Goal: Book appointment/travel/reservation

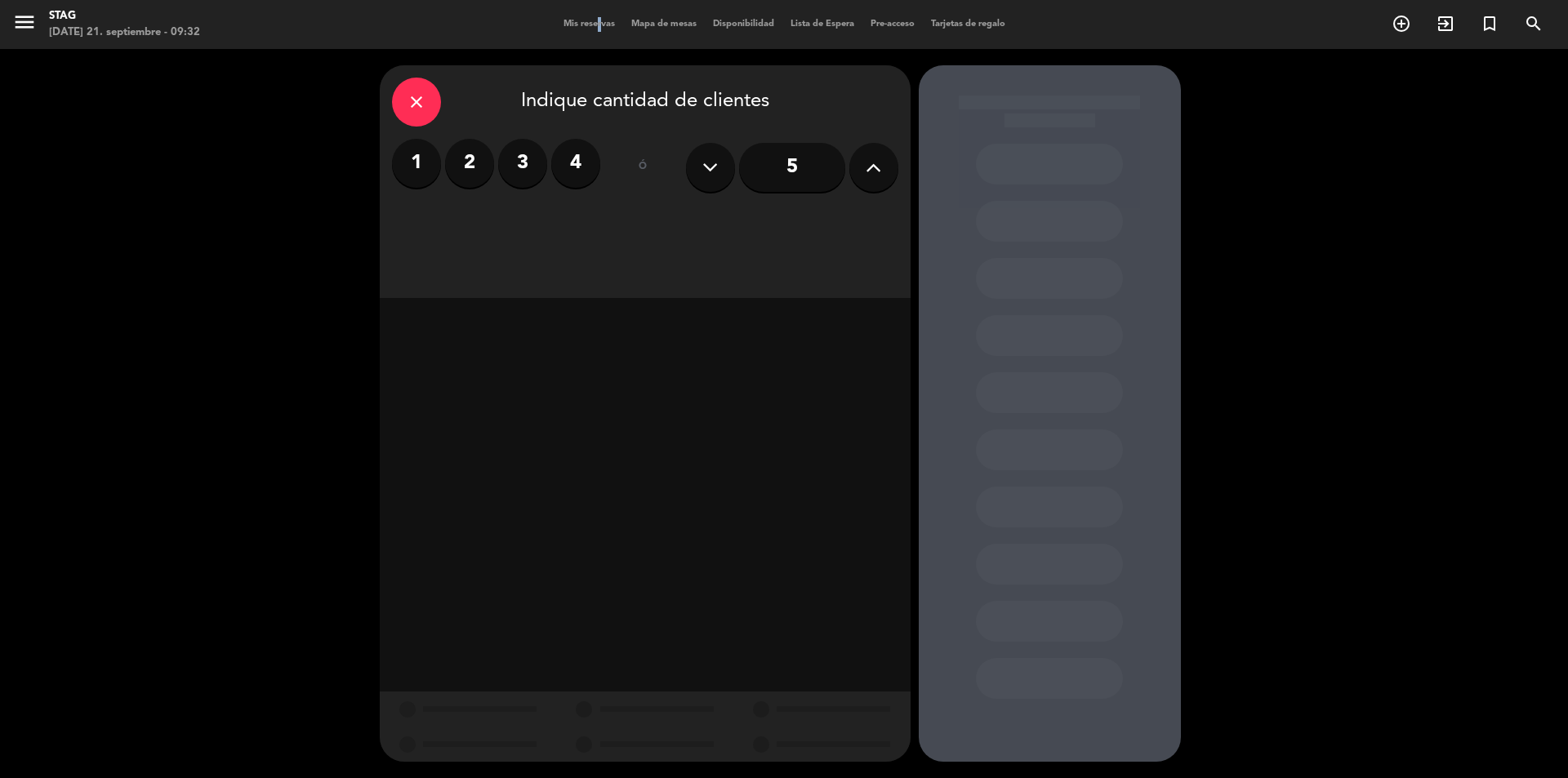
drag, startPoint x: 588, startPoint y: 18, endPoint x: 575, endPoint y: 22, distance: 13.6
click at [586, 17] on div "Mis reservas Mapa de mesas Disponibilidad Lista de Espera Pre-acceso Tarjetas d…" at bounding box center [784, 24] width 458 height 14
click at [575, 22] on span "Mis reservas" at bounding box center [588, 24] width 67 height 9
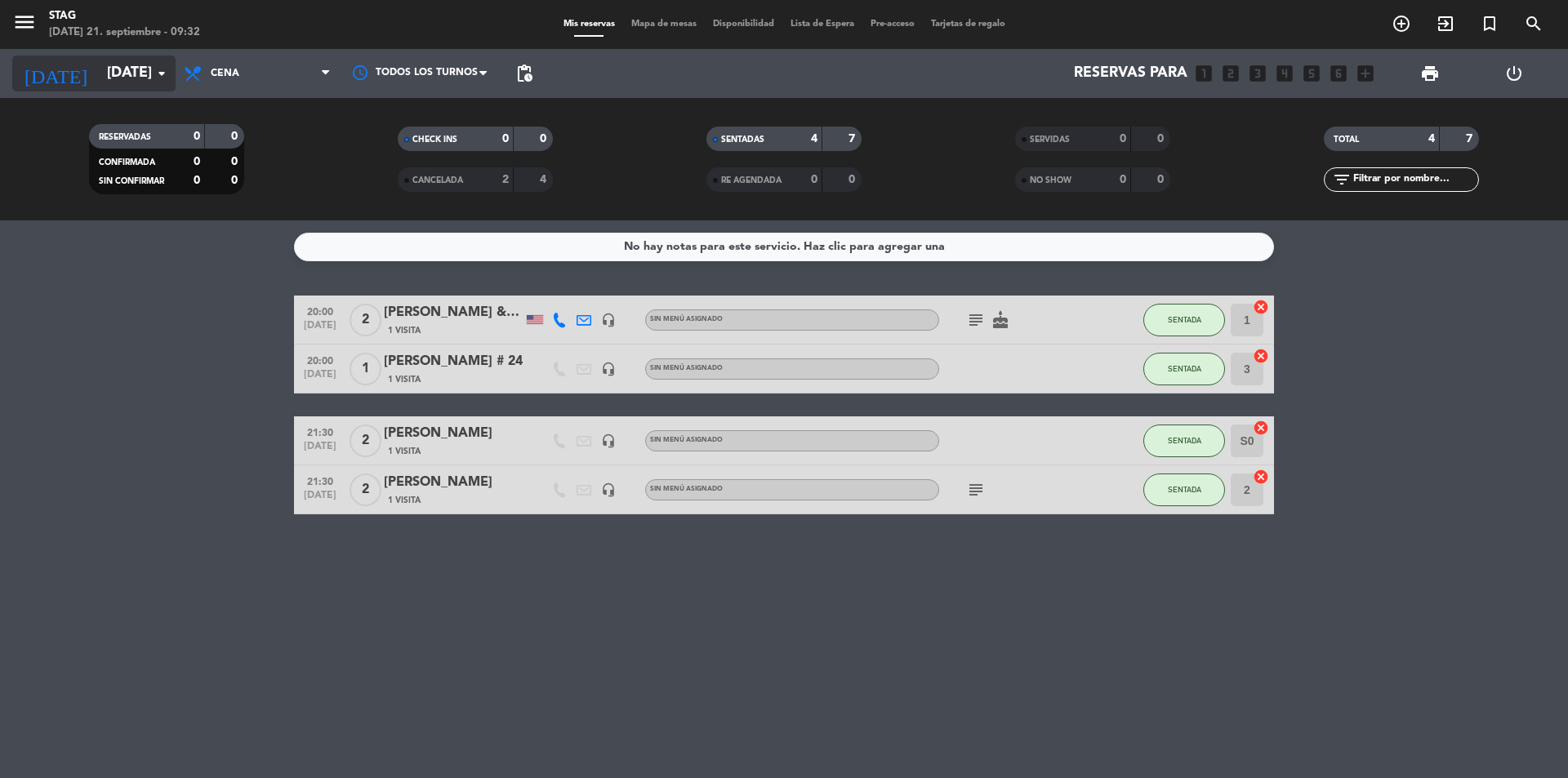
click at [145, 75] on input "[DATE]" at bounding box center [193, 74] width 189 height 32
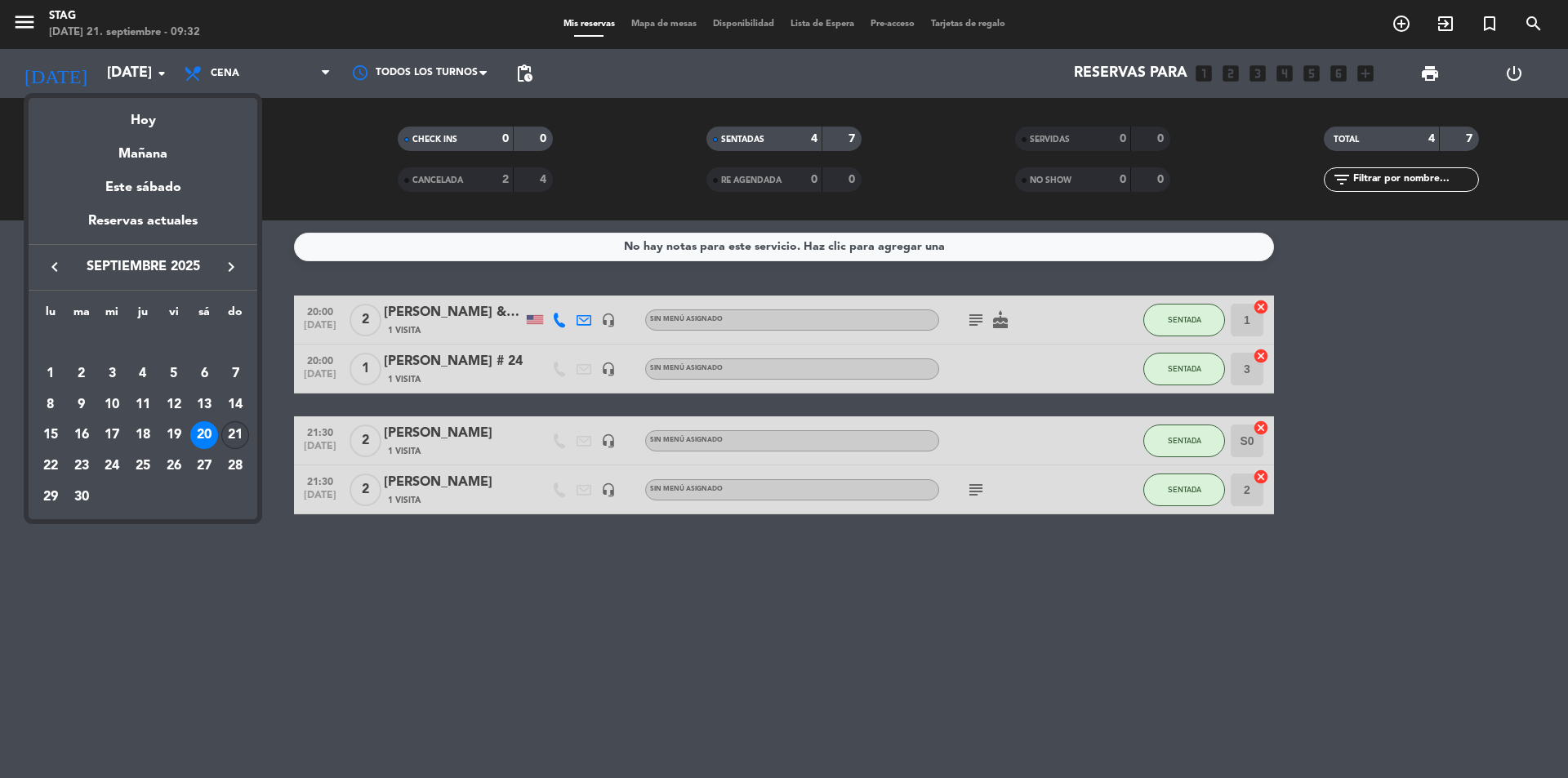
click at [230, 432] on div "21" at bounding box center [234, 435] width 28 height 28
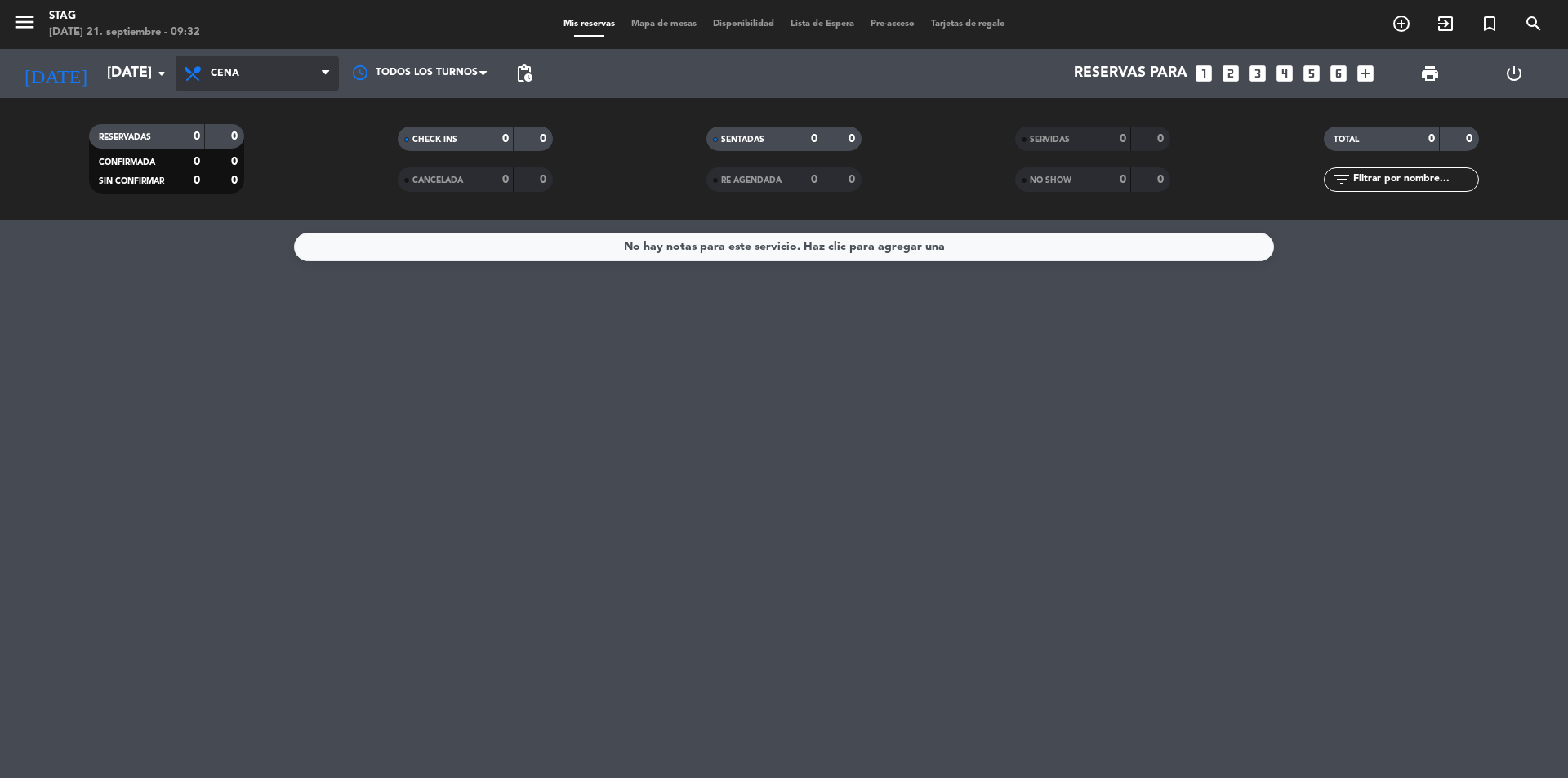
drag, startPoint x: 247, startPoint y: 79, endPoint x: 204, endPoint y: 81, distance: 43.0
click at [229, 79] on span "Cena" at bounding box center [257, 74] width 163 height 36
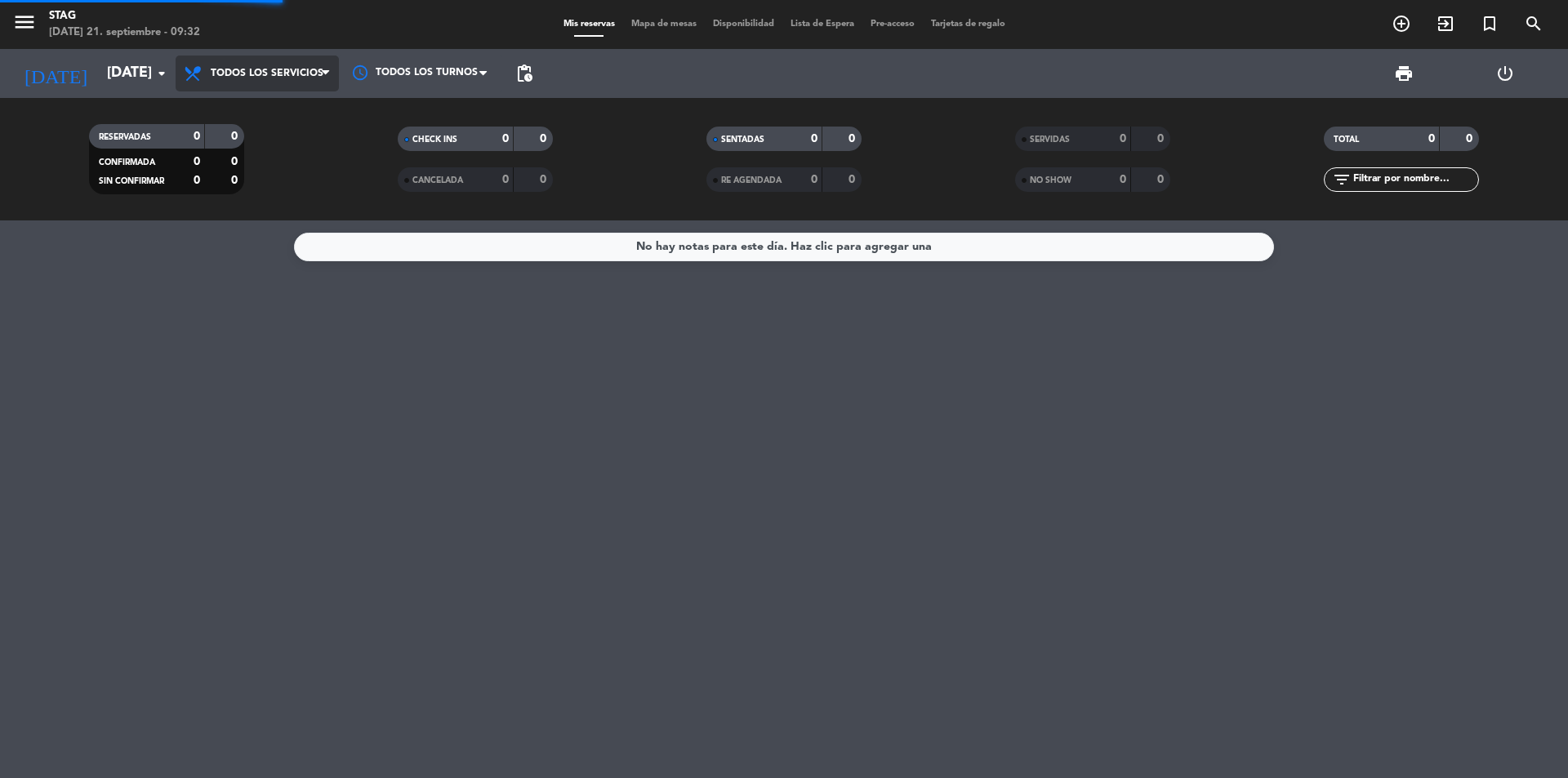
click at [261, 124] on div "menu STAG [DATE] 21. septiembre - 09:32 Mis reservas Mapa de mesas Disponibilid…" at bounding box center [784, 110] width 1568 height 220
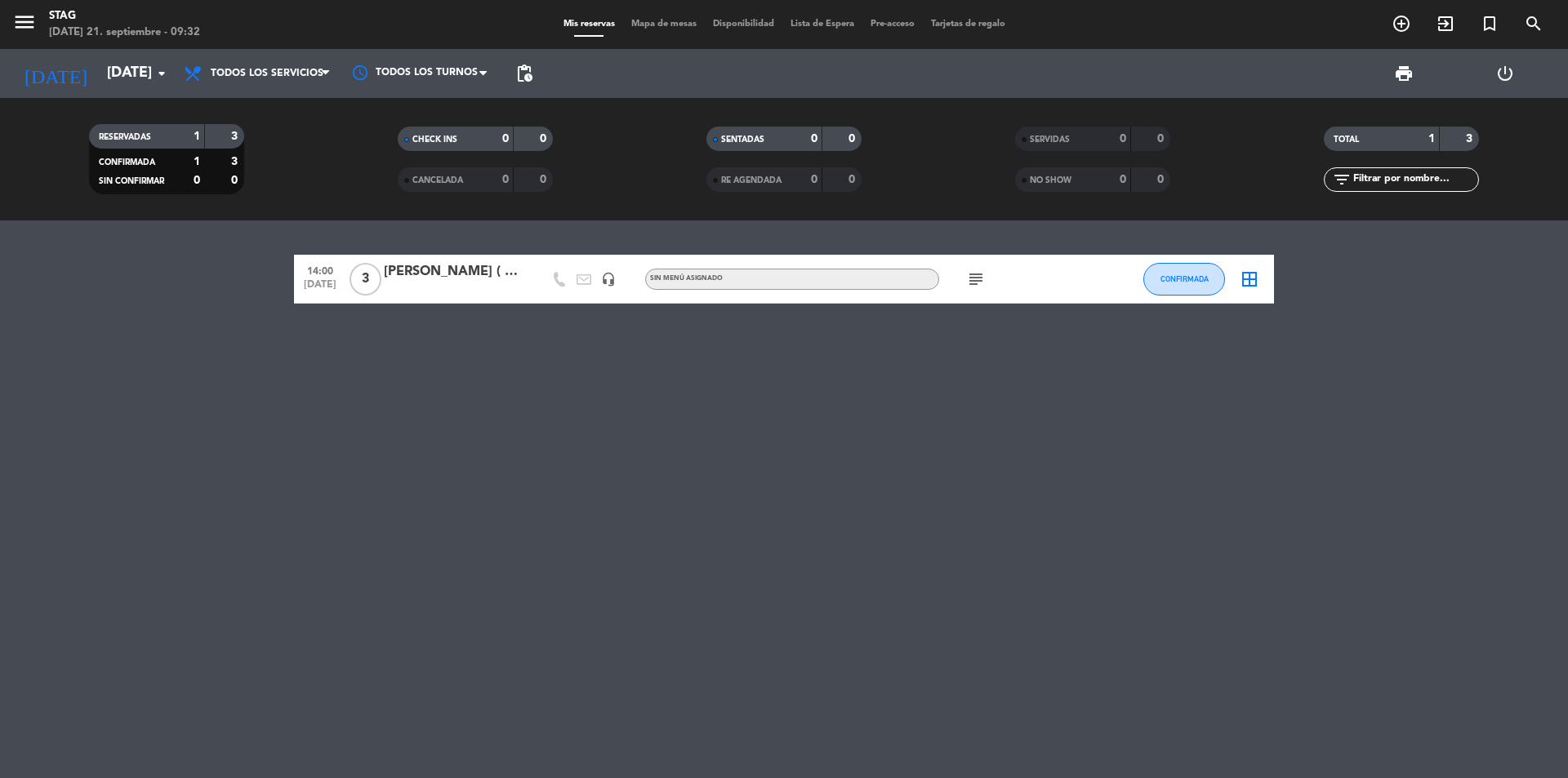
click at [480, 254] on div "14:00 [DATE] 3 [PERSON_NAME] ( Presidenta de AHT Argentina) headset_mic Sin men…" at bounding box center [784, 499] width 1568 height 558
click at [473, 272] on div "[PERSON_NAME] ( Presidenta de AHT Argentina)" at bounding box center [453, 272] width 139 height 22
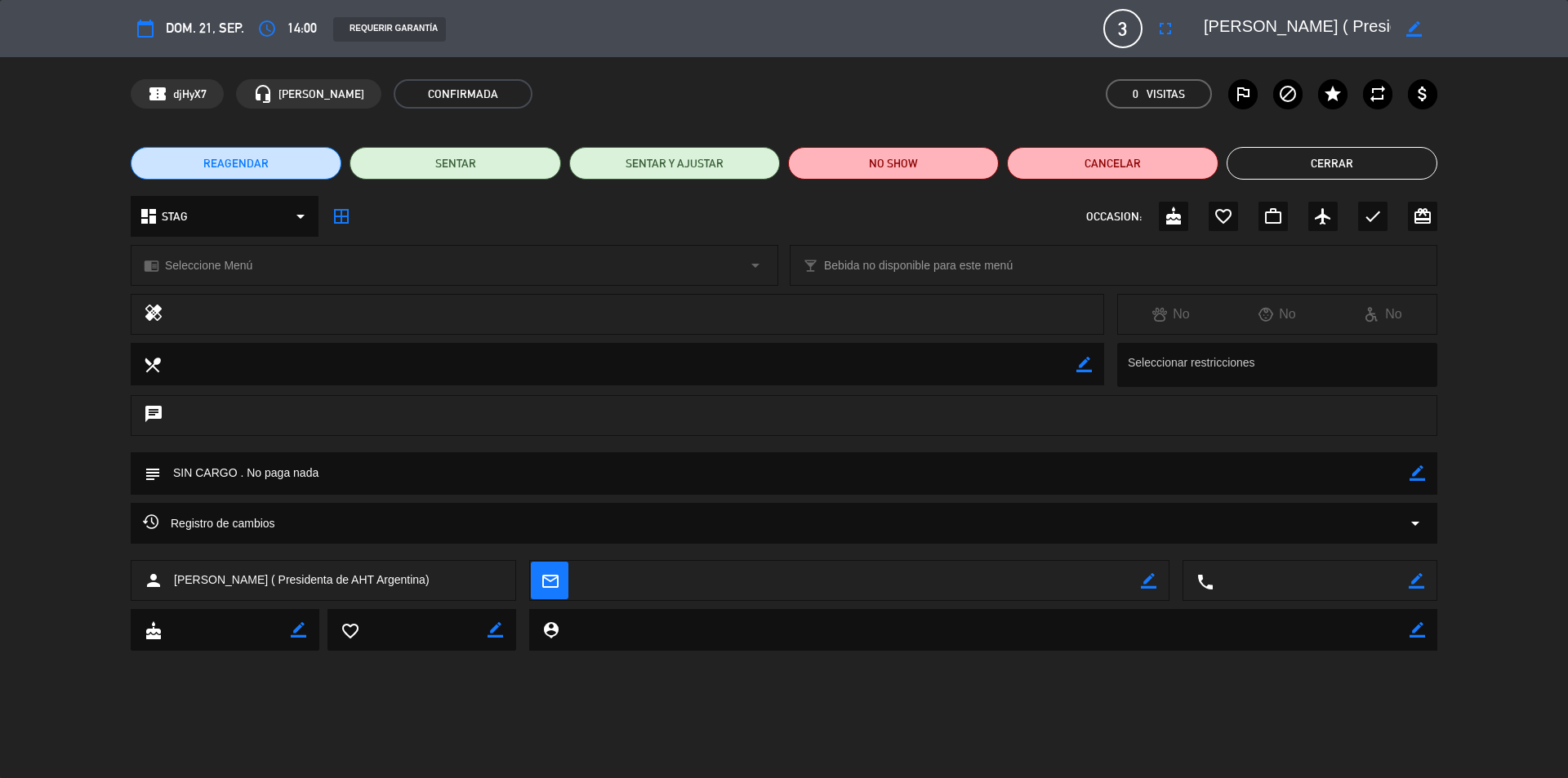
click at [1312, 164] on button "Cerrar" at bounding box center [1332, 164] width 211 height 32
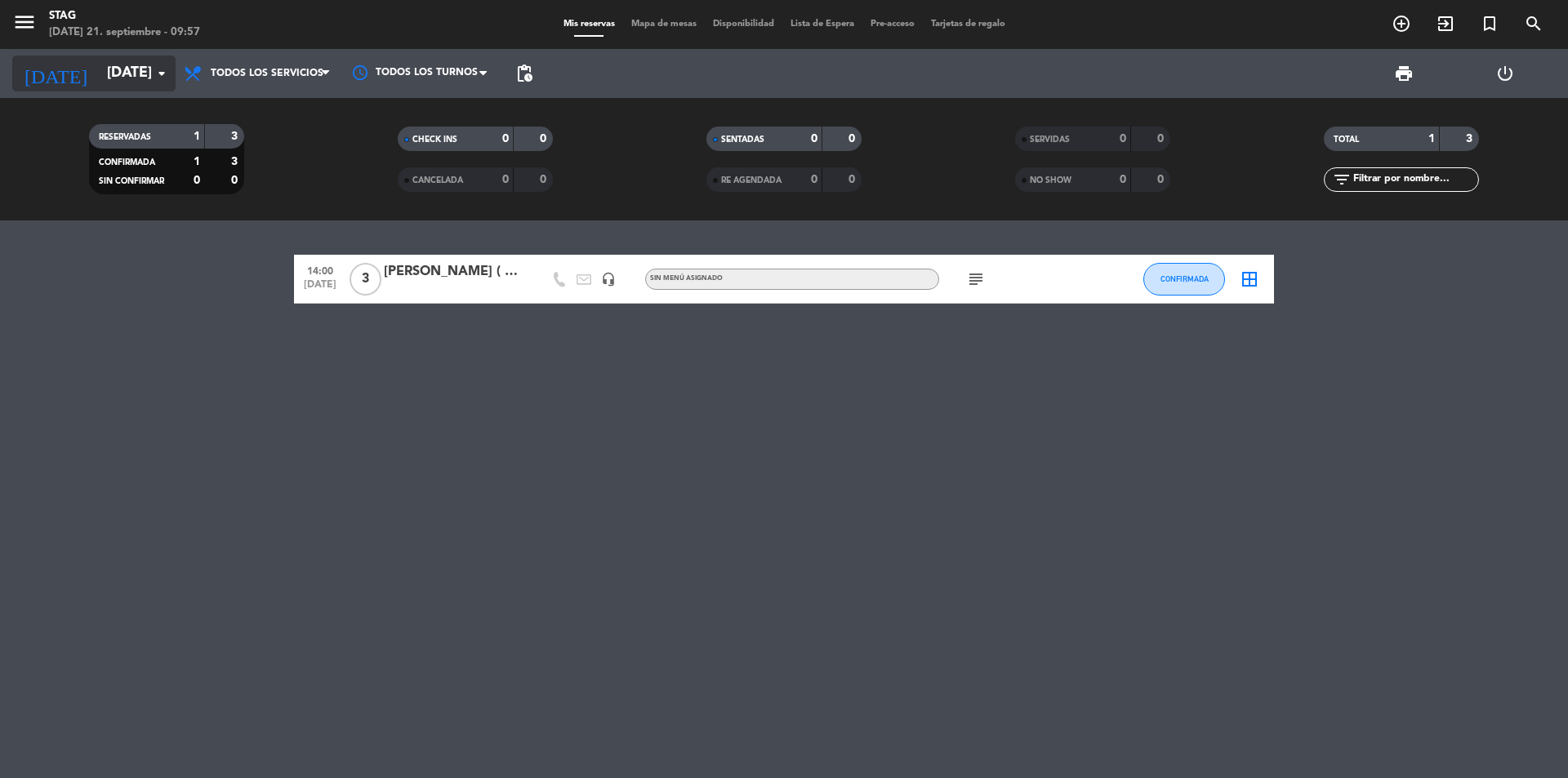
click at [165, 75] on icon "arrow_drop_down" at bounding box center [162, 74] width 20 height 20
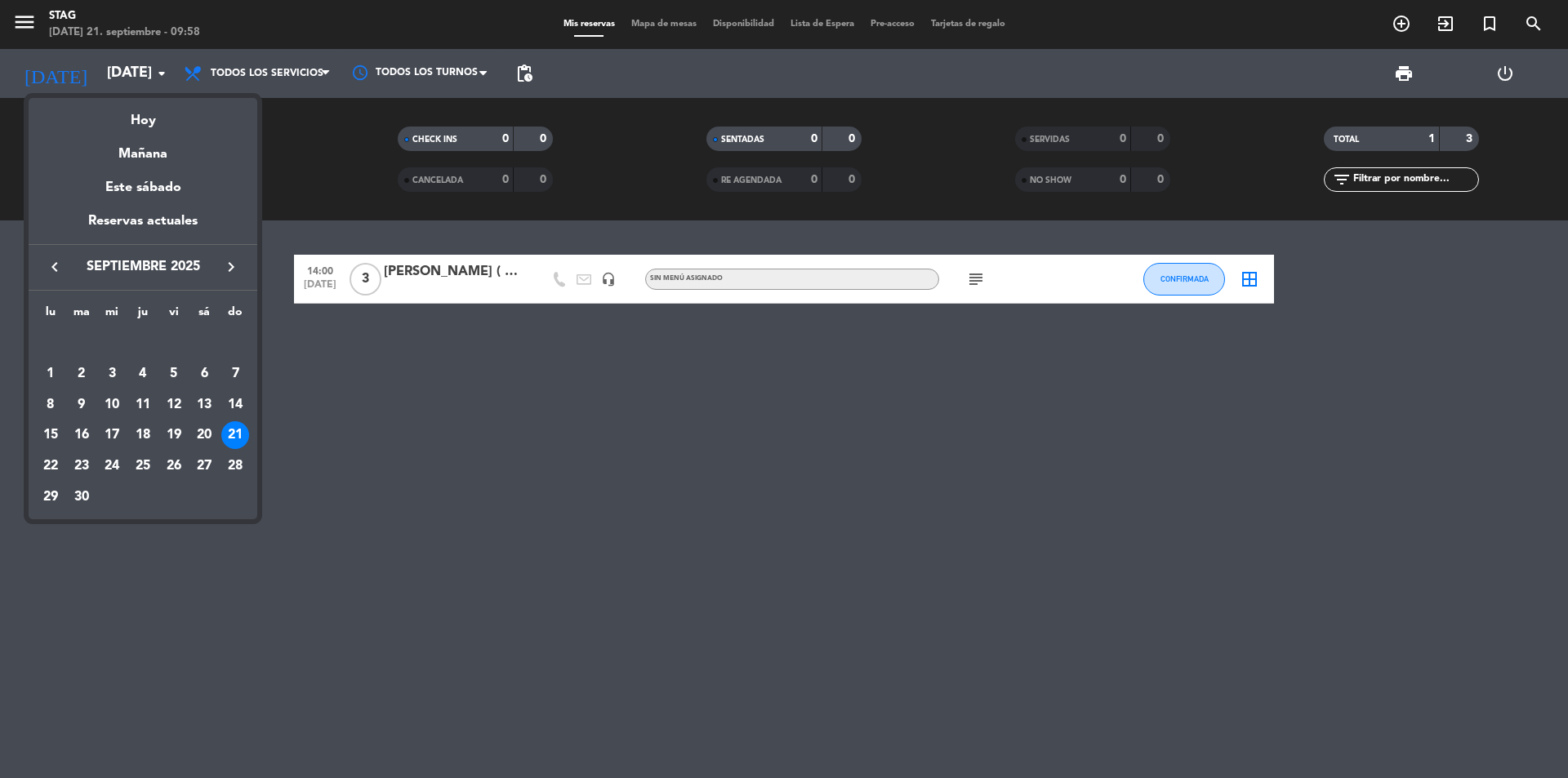
click at [48, 437] on div "15" at bounding box center [50, 435] width 28 height 28
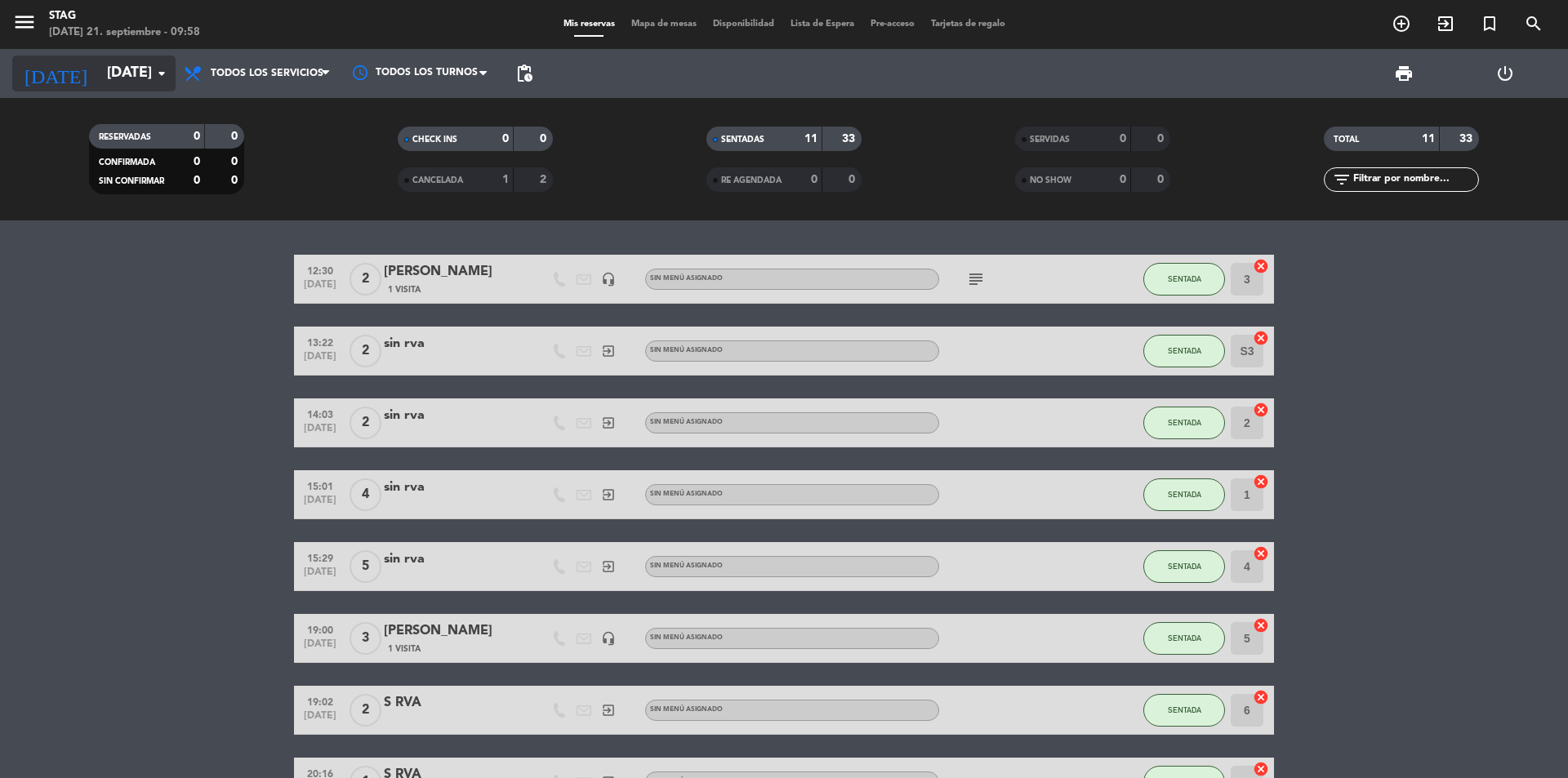
click at [155, 60] on input "[DATE]" at bounding box center [193, 74] width 189 height 32
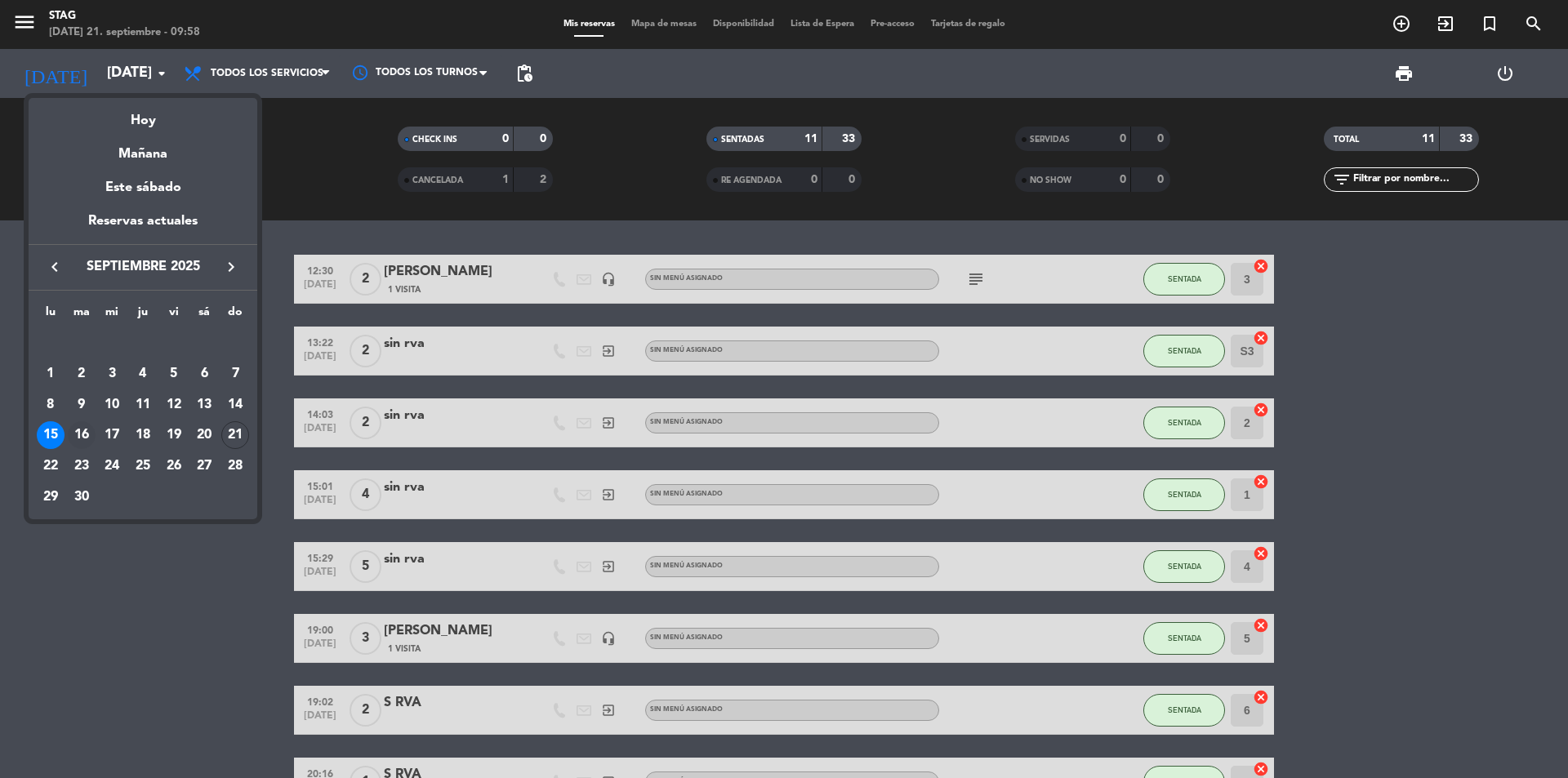
click at [83, 433] on div "16" at bounding box center [81, 435] width 28 height 28
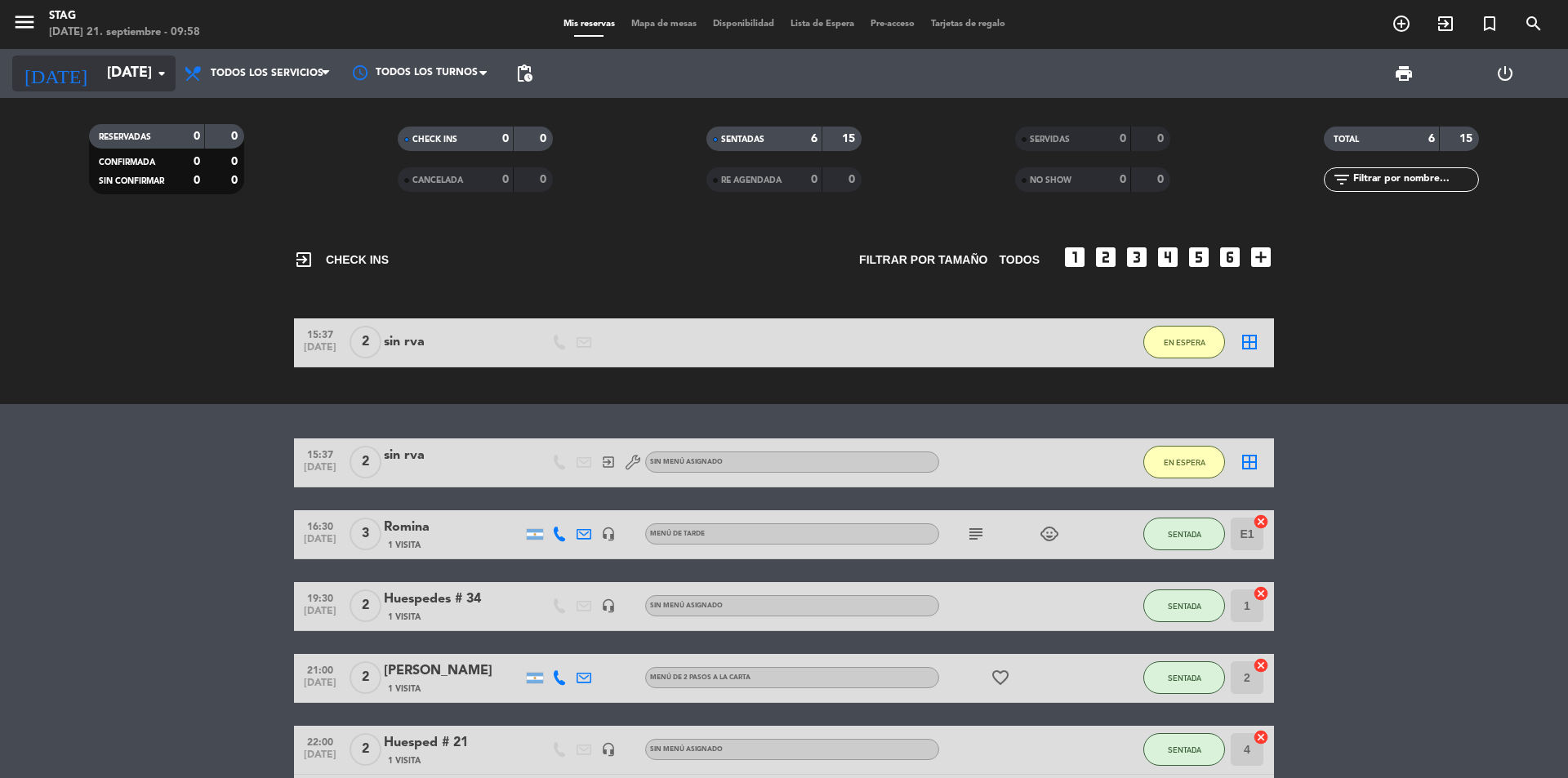
click at [156, 75] on icon "arrow_drop_down" at bounding box center [162, 74] width 20 height 20
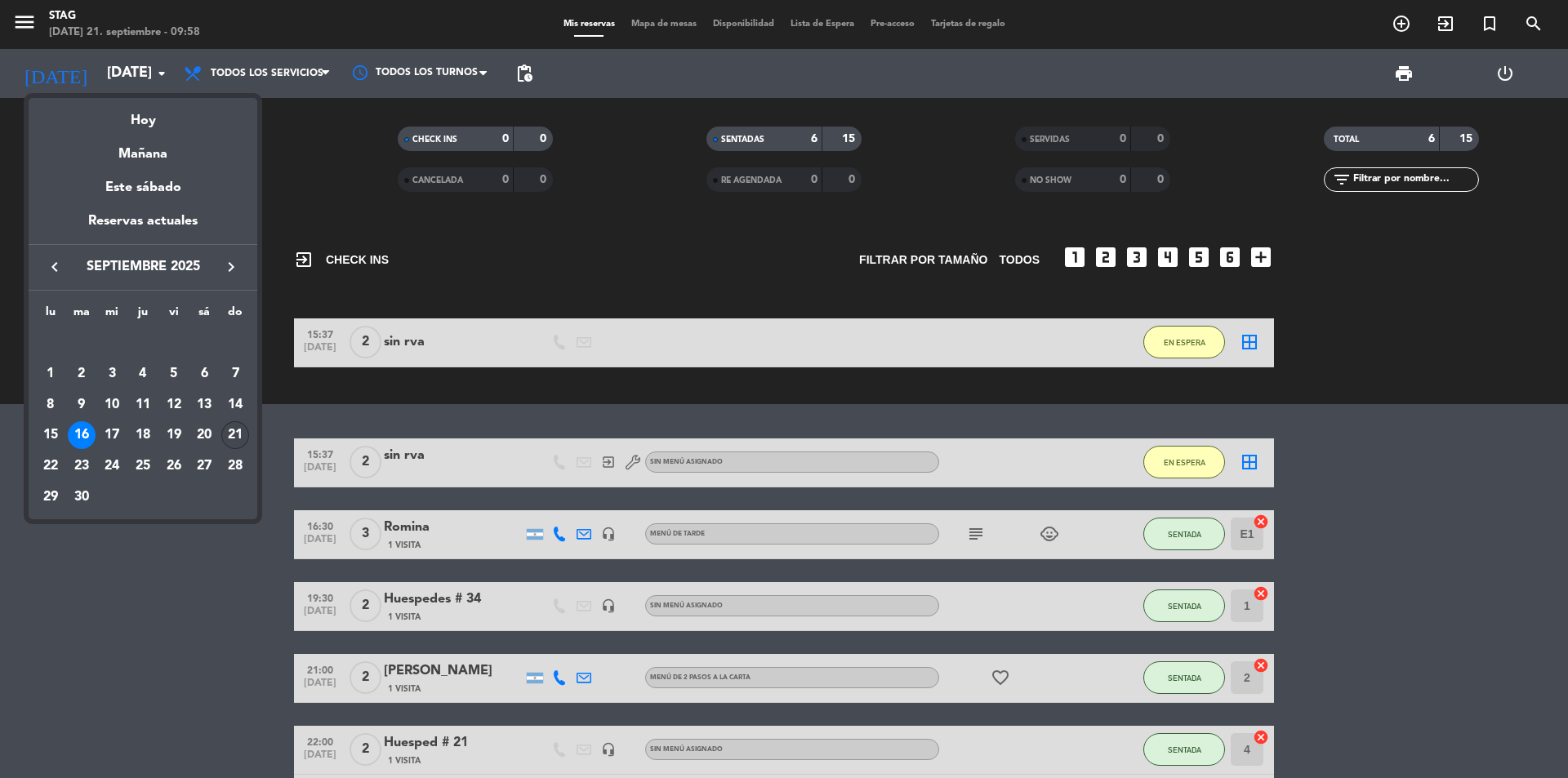
click at [238, 429] on div "21" at bounding box center [234, 435] width 28 height 28
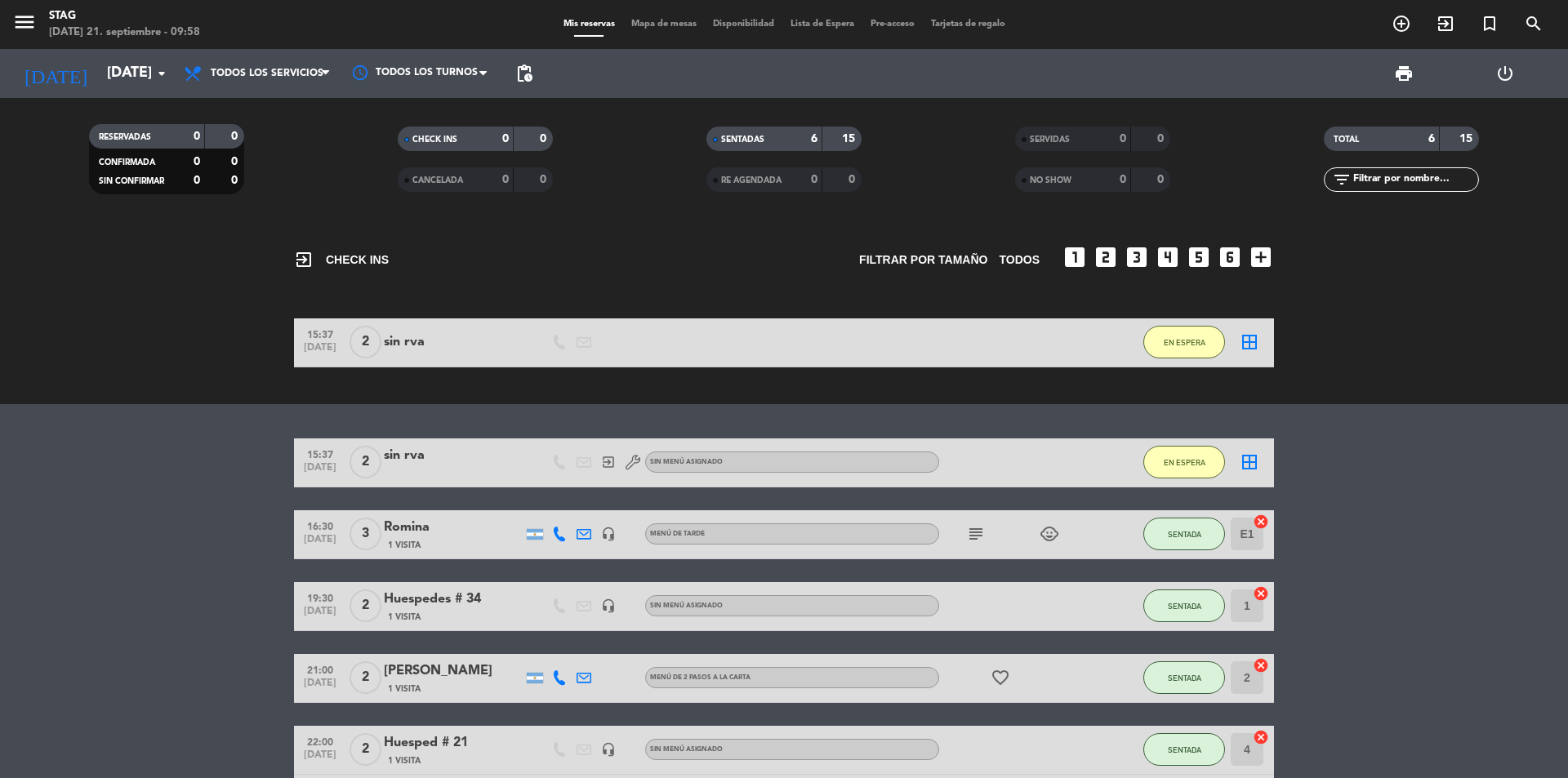
type input "[DATE]"
